Goal: Task Accomplishment & Management: Manage account settings

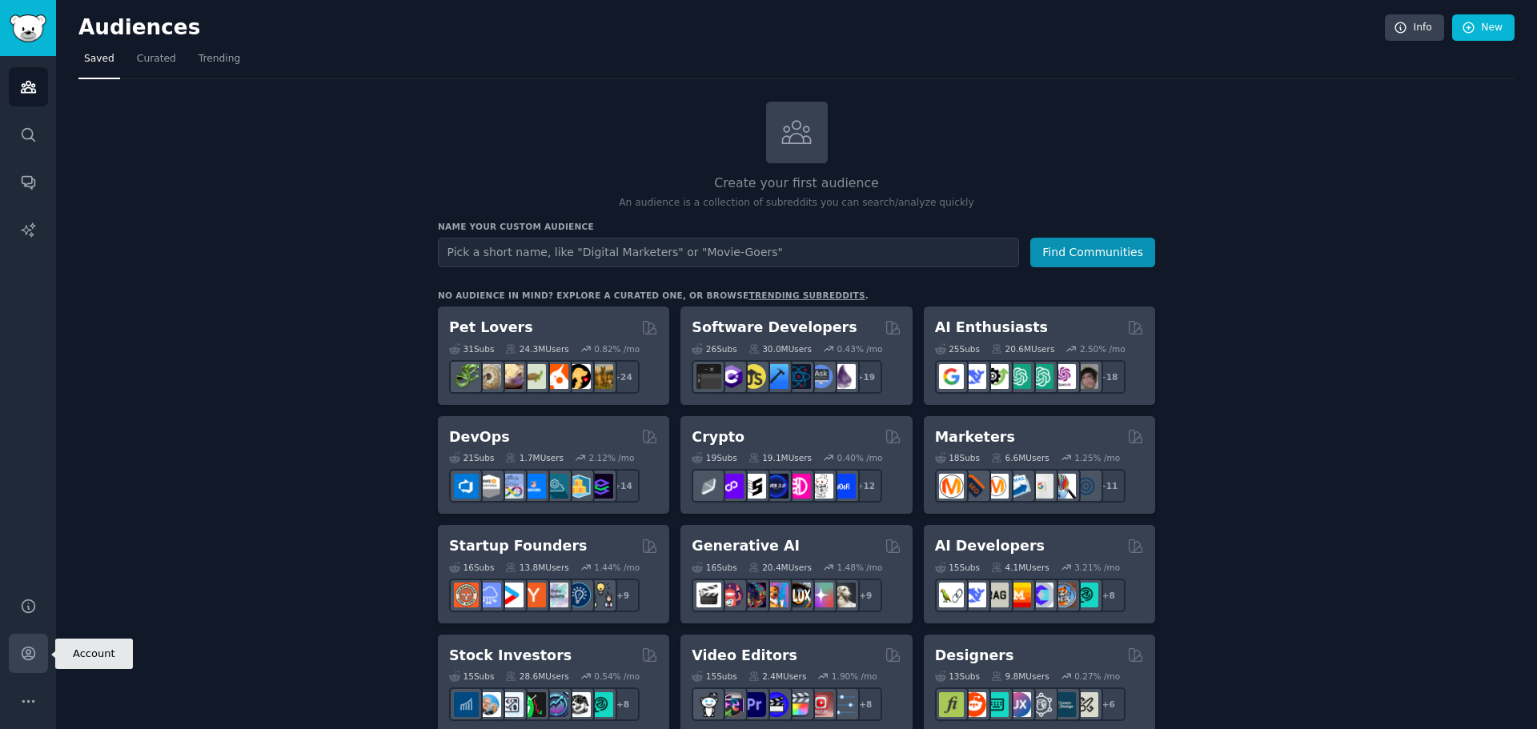
click at [30, 660] on icon "Sidebar" at bounding box center [28, 654] width 13 height 13
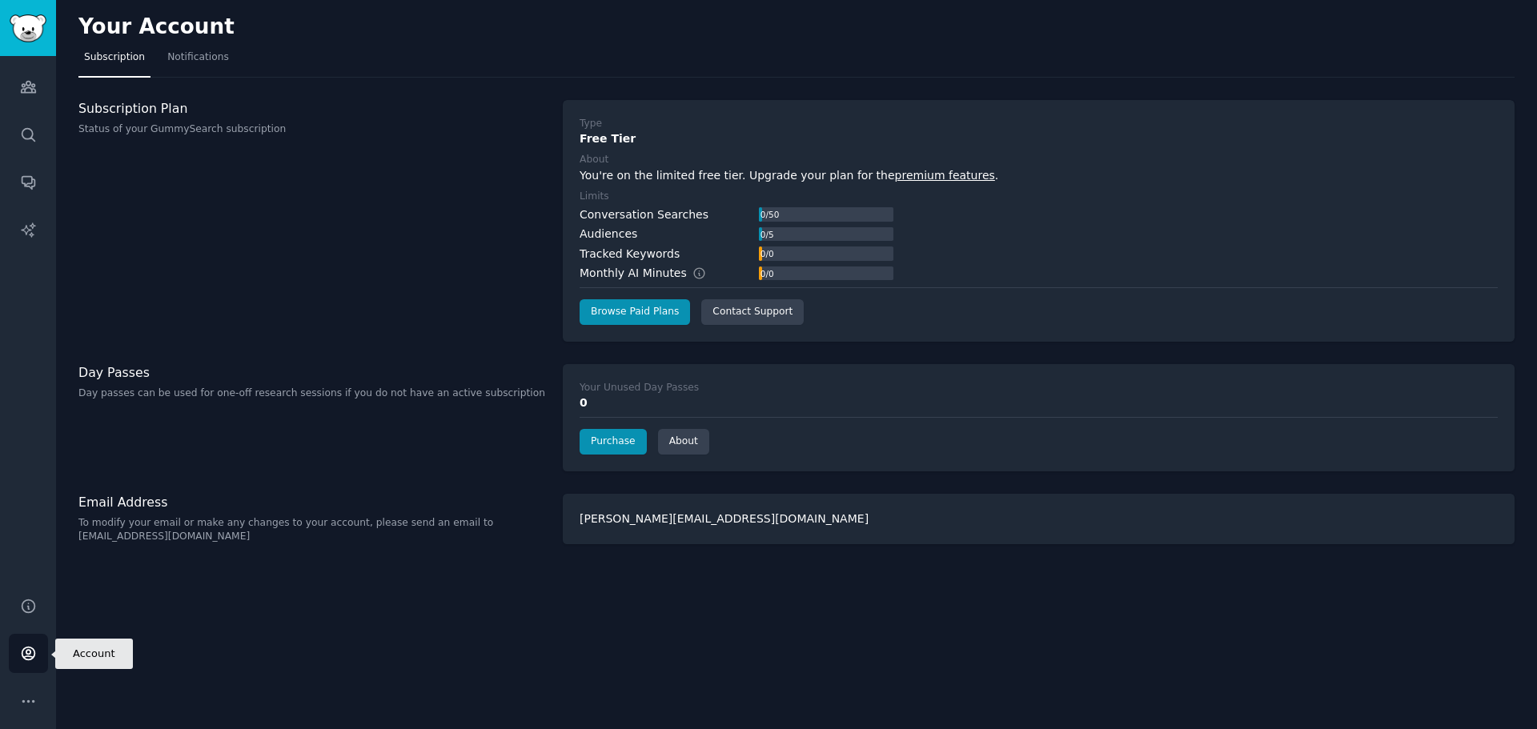
click at [30, 660] on icon "Sidebar" at bounding box center [28, 654] width 13 height 13
click at [33, 655] on icon "Sidebar" at bounding box center [28, 653] width 17 height 17
click at [30, 20] on img "Sidebar" at bounding box center [28, 28] width 37 height 28
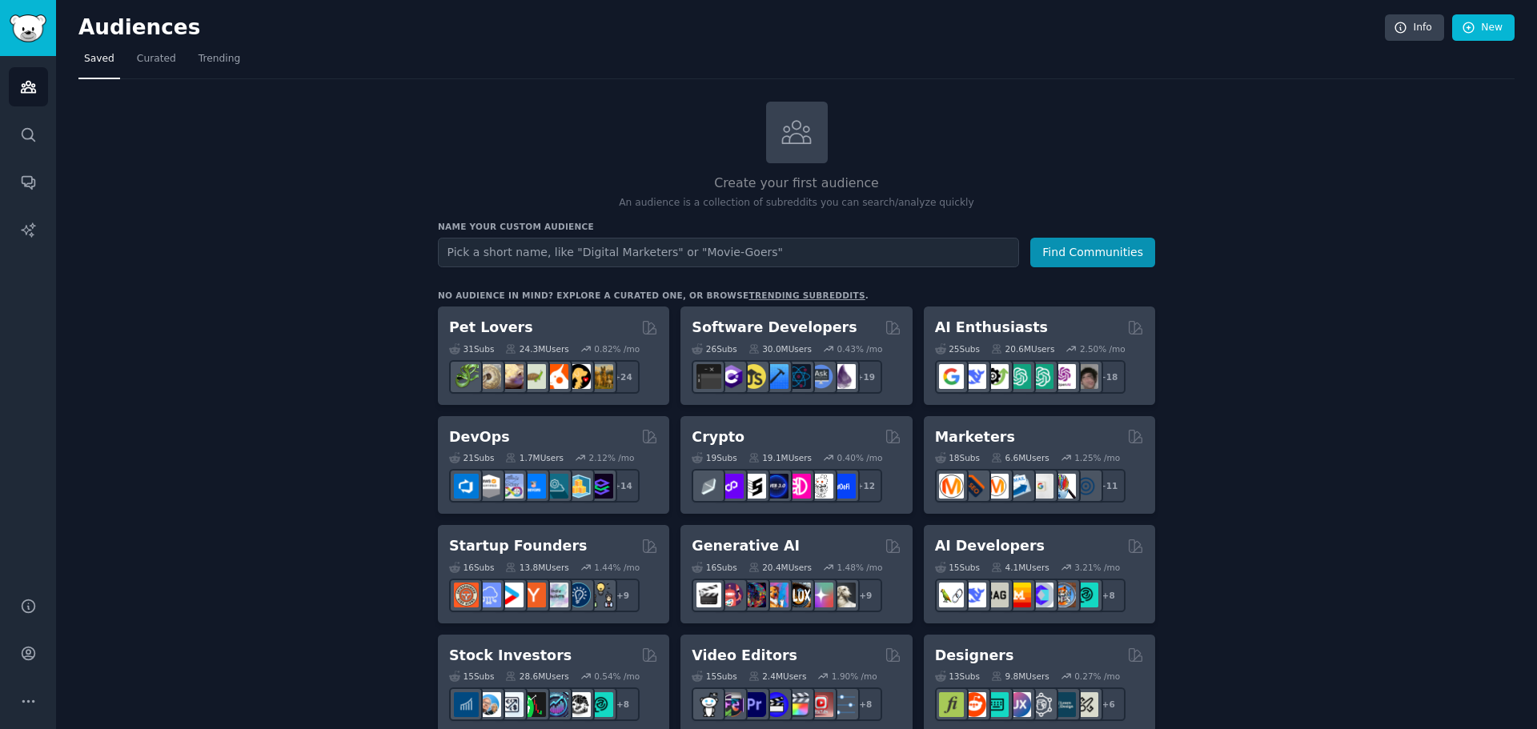
drag, startPoint x: 900, startPoint y: 0, endPoint x: 1454, endPoint y: 230, distance: 599.6
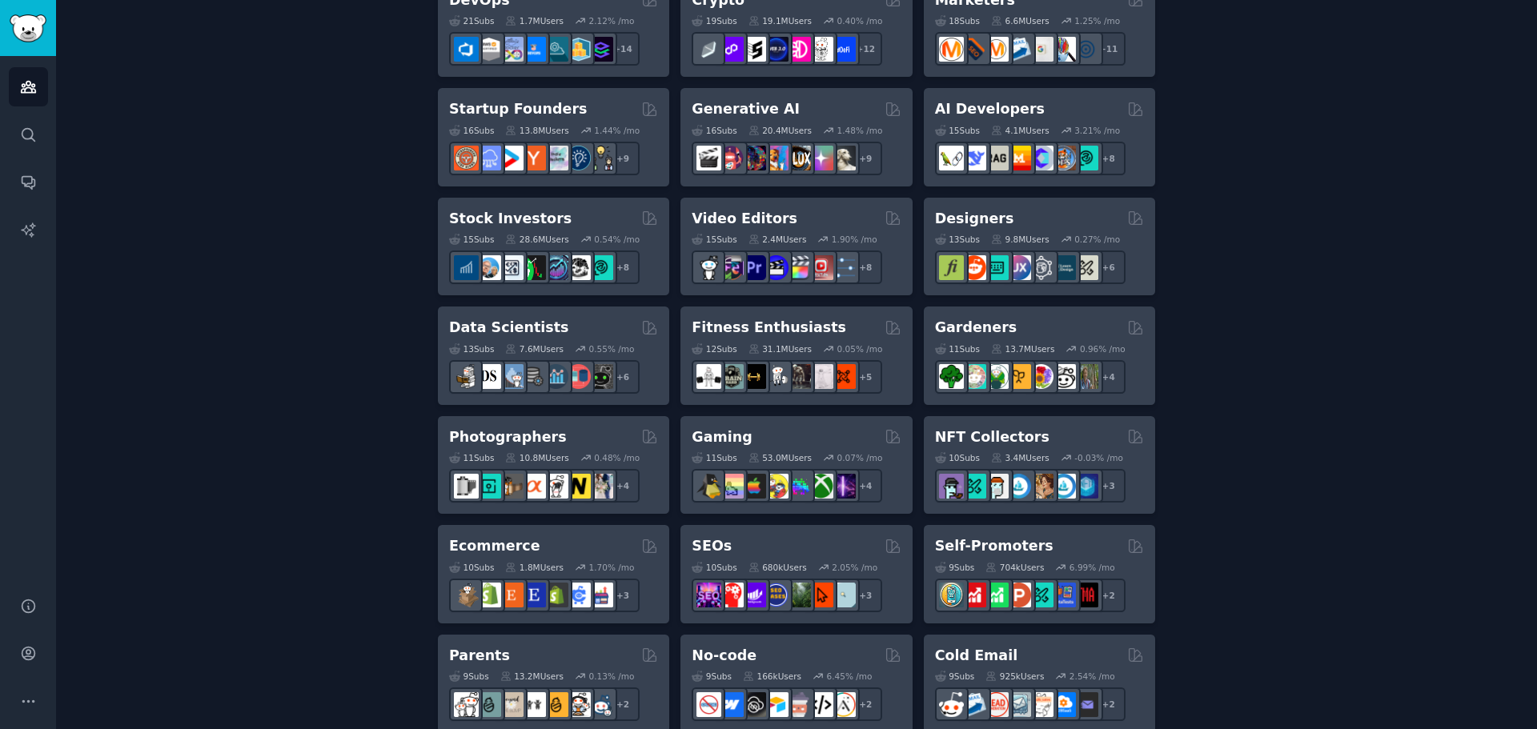
scroll to position [397, 0]
